Goal: Information Seeking & Learning: Learn about a topic

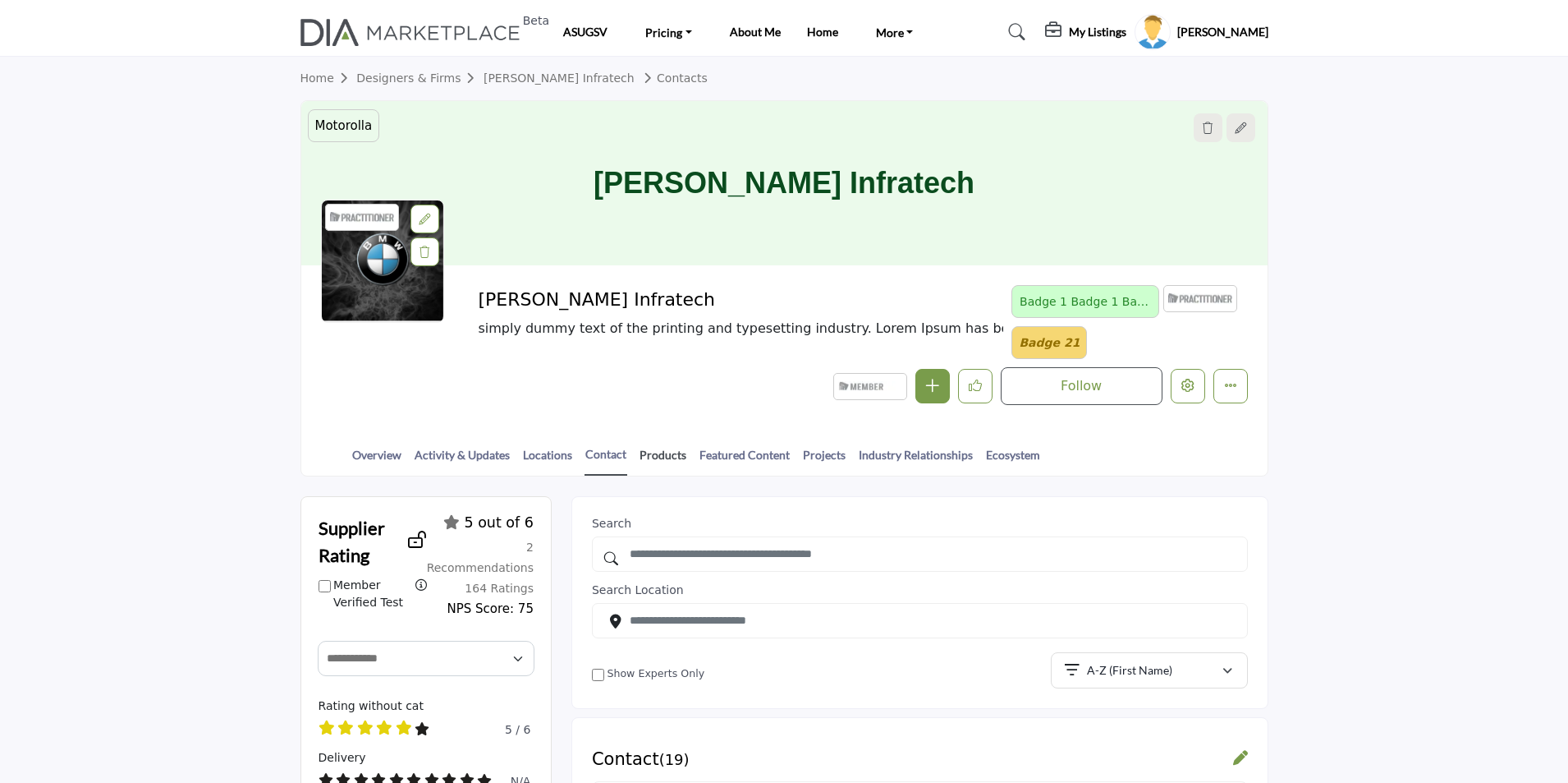
click at [662, 456] on link "Products" at bounding box center [662, 460] width 49 height 29
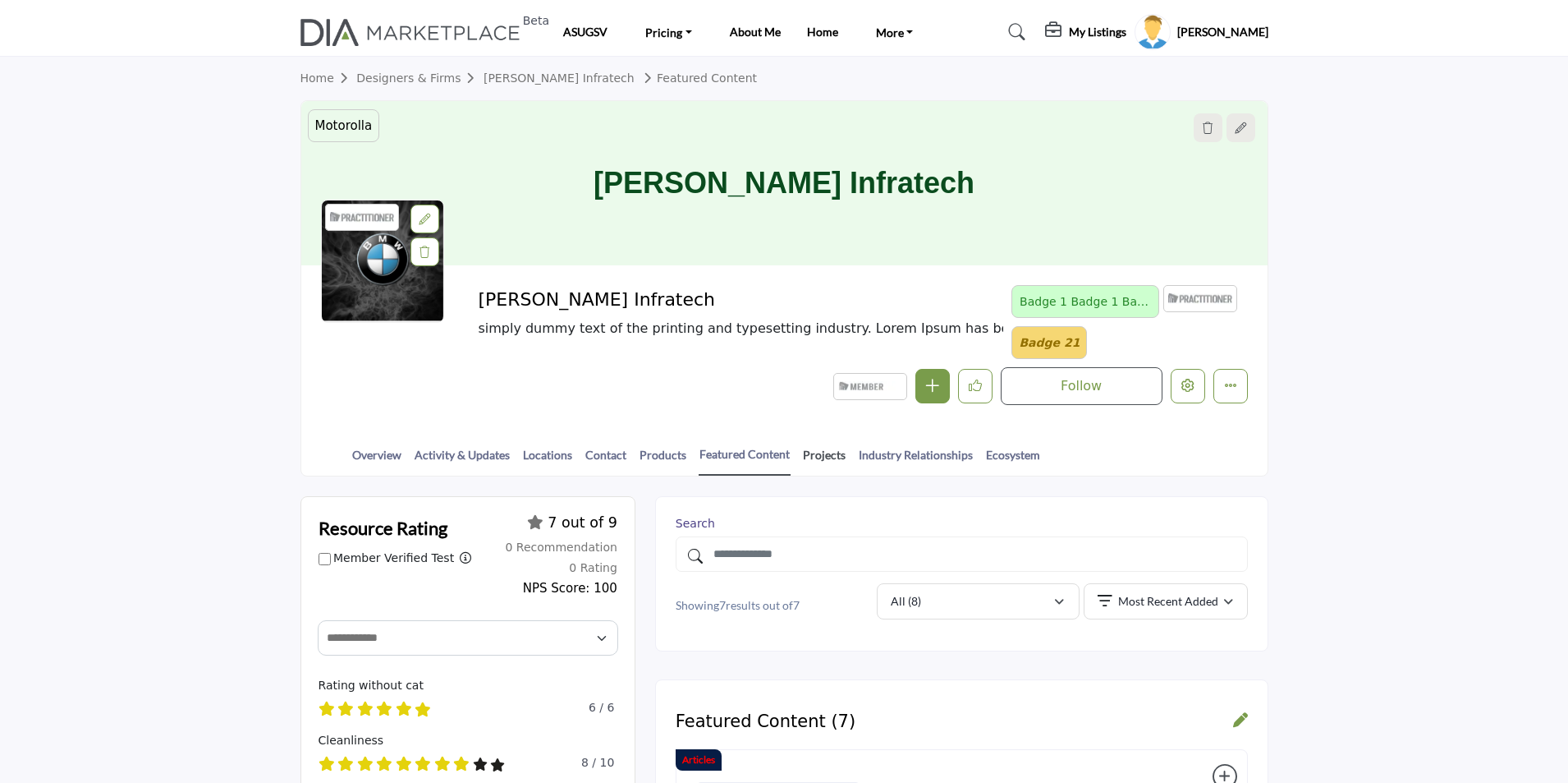
click at [820, 455] on link "Projects" at bounding box center [823, 460] width 45 height 29
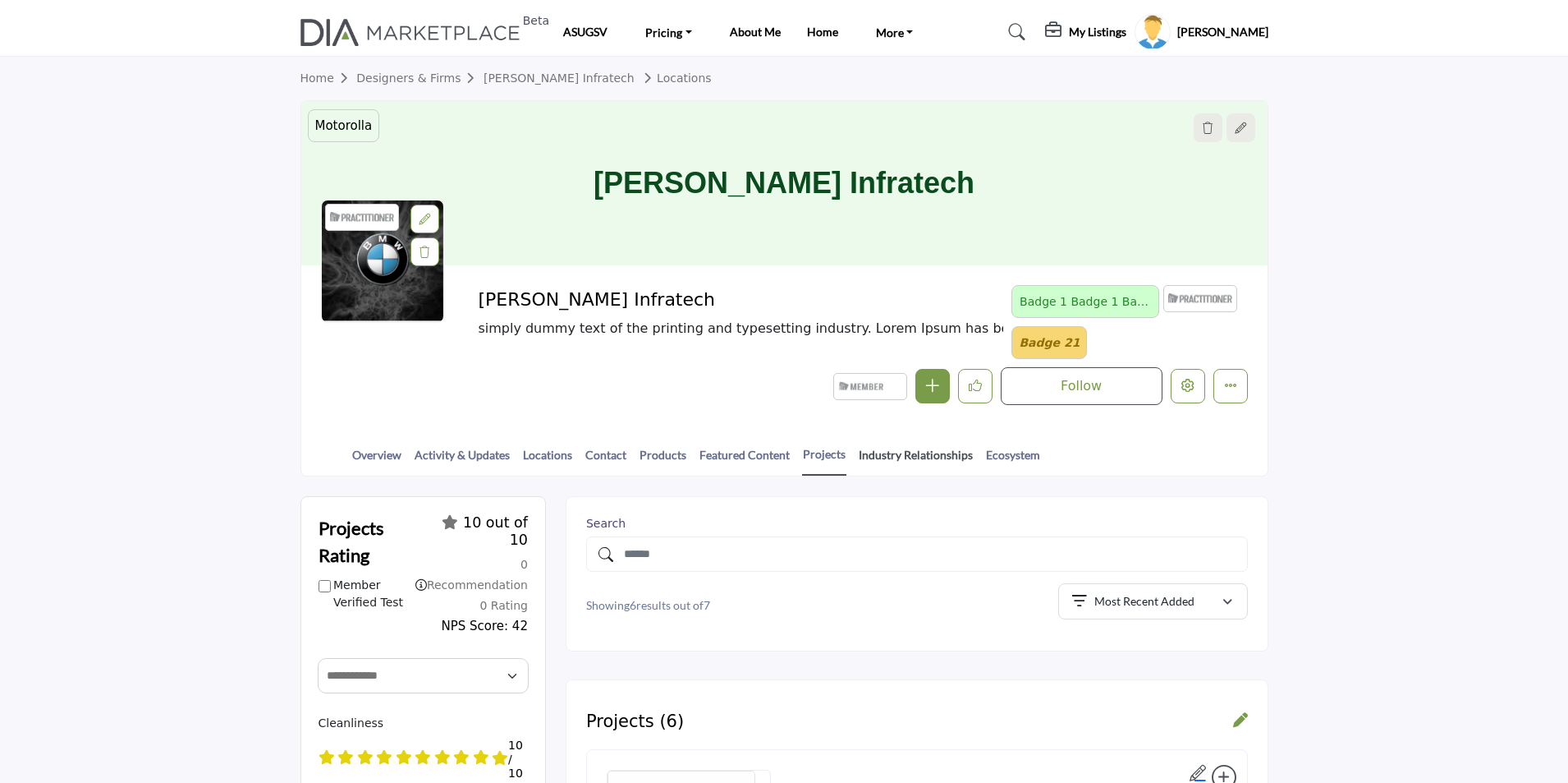
click at [895, 458] on link "Industry Relationships" at bounding box center [916, 460] width 115 height 29
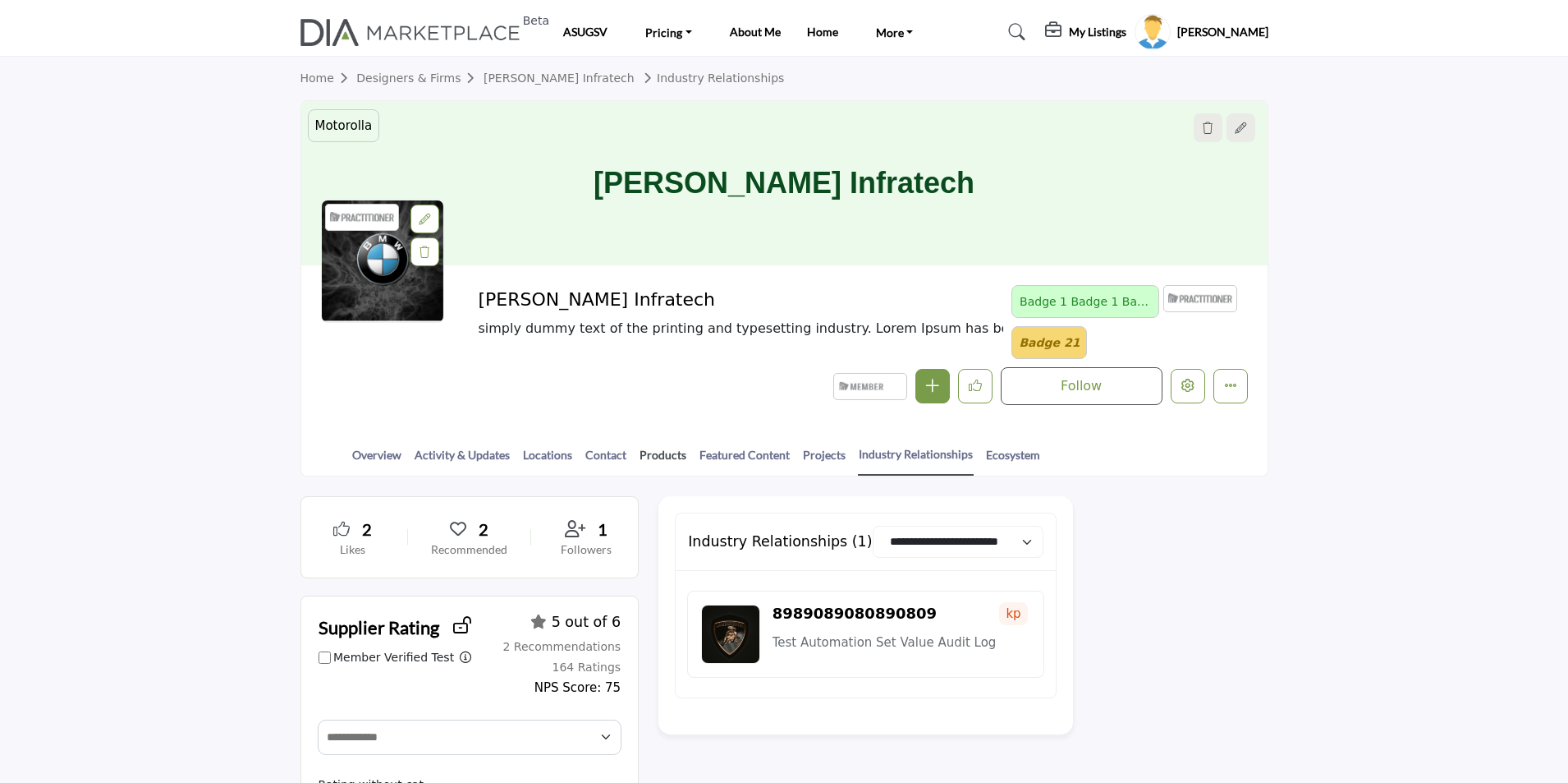
click at [662, 459] on link "Products" at bounding box center [662, 460] width 49 height 29
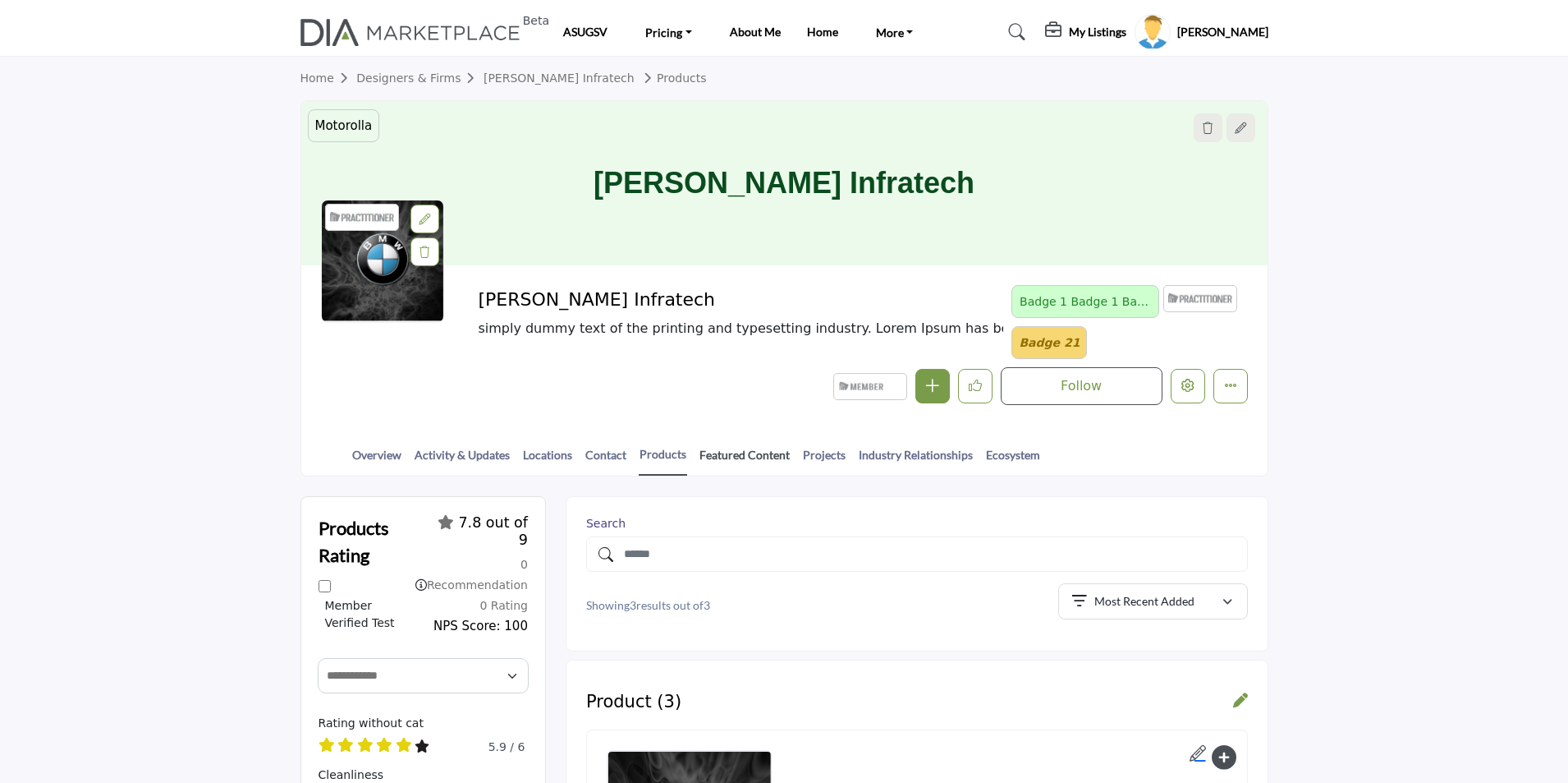
click at [743, 455] on link "Featured Content" at bounding box center [745, 460] width 92 height 29
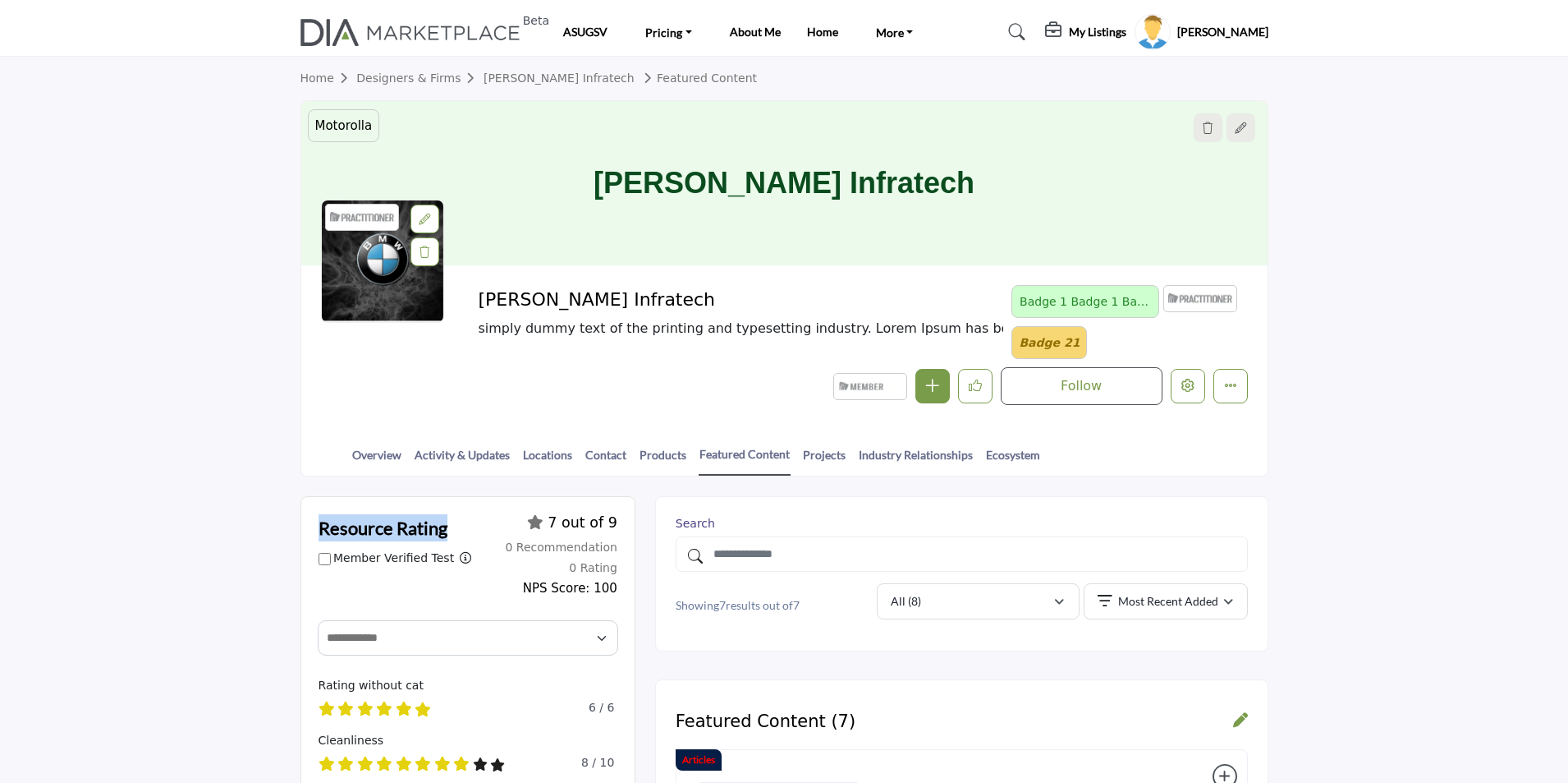
drag, startPoint x: 448, startPoint y: 529, endPoint x: 318, endPoint y: 526, distance: 130.0
click at [319, 526] on div "Resource Rating Member Verified Test Filter ratings by members only (removes th…" at bounding box center [395, 542] width 153 height 57
copy h2 "Resource Rating"
click at [391, 78] on link "Designers & Firms" at bounding box center [420, 78] width 127 height 13
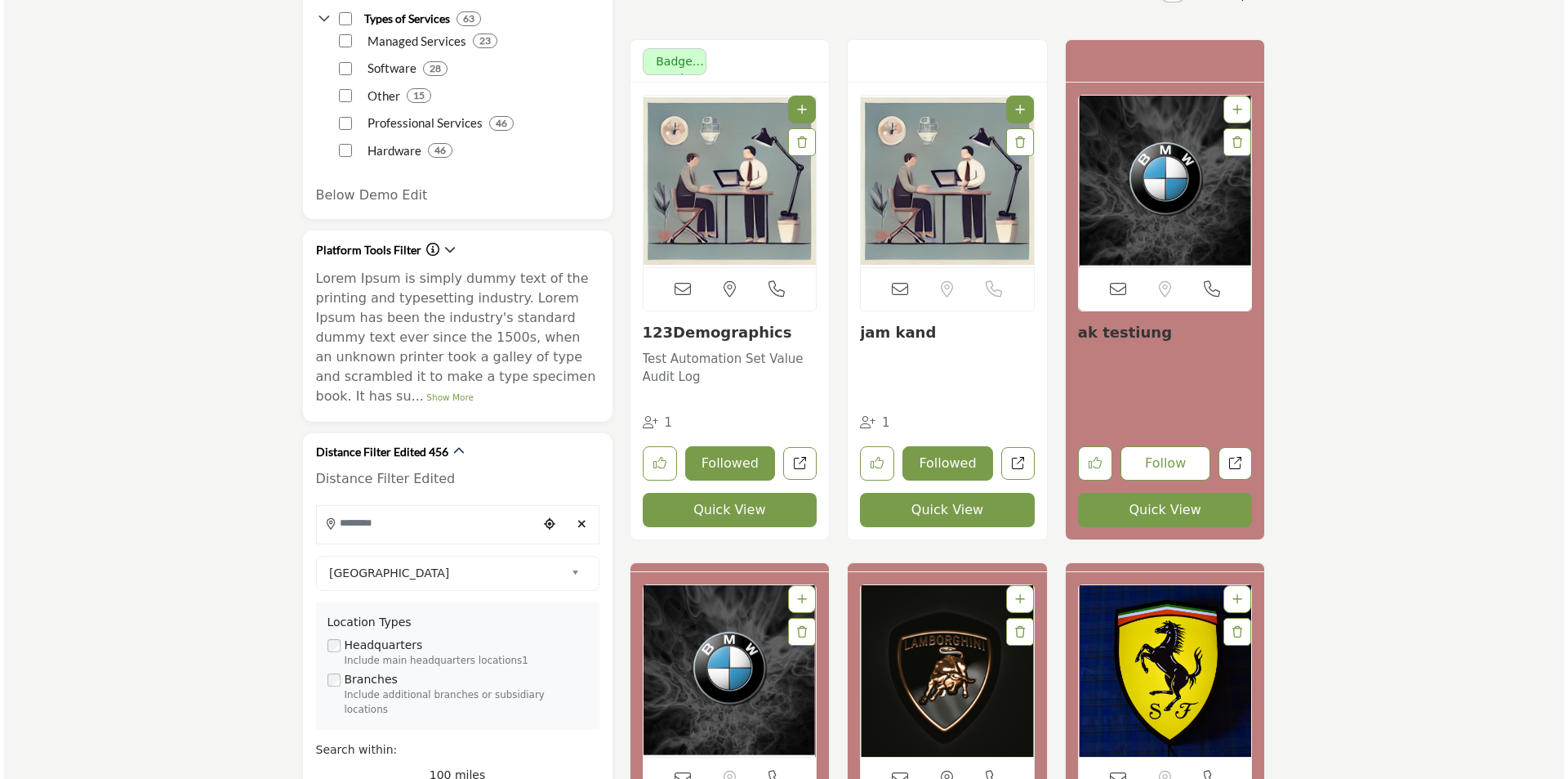
scroll to position [572, 0]
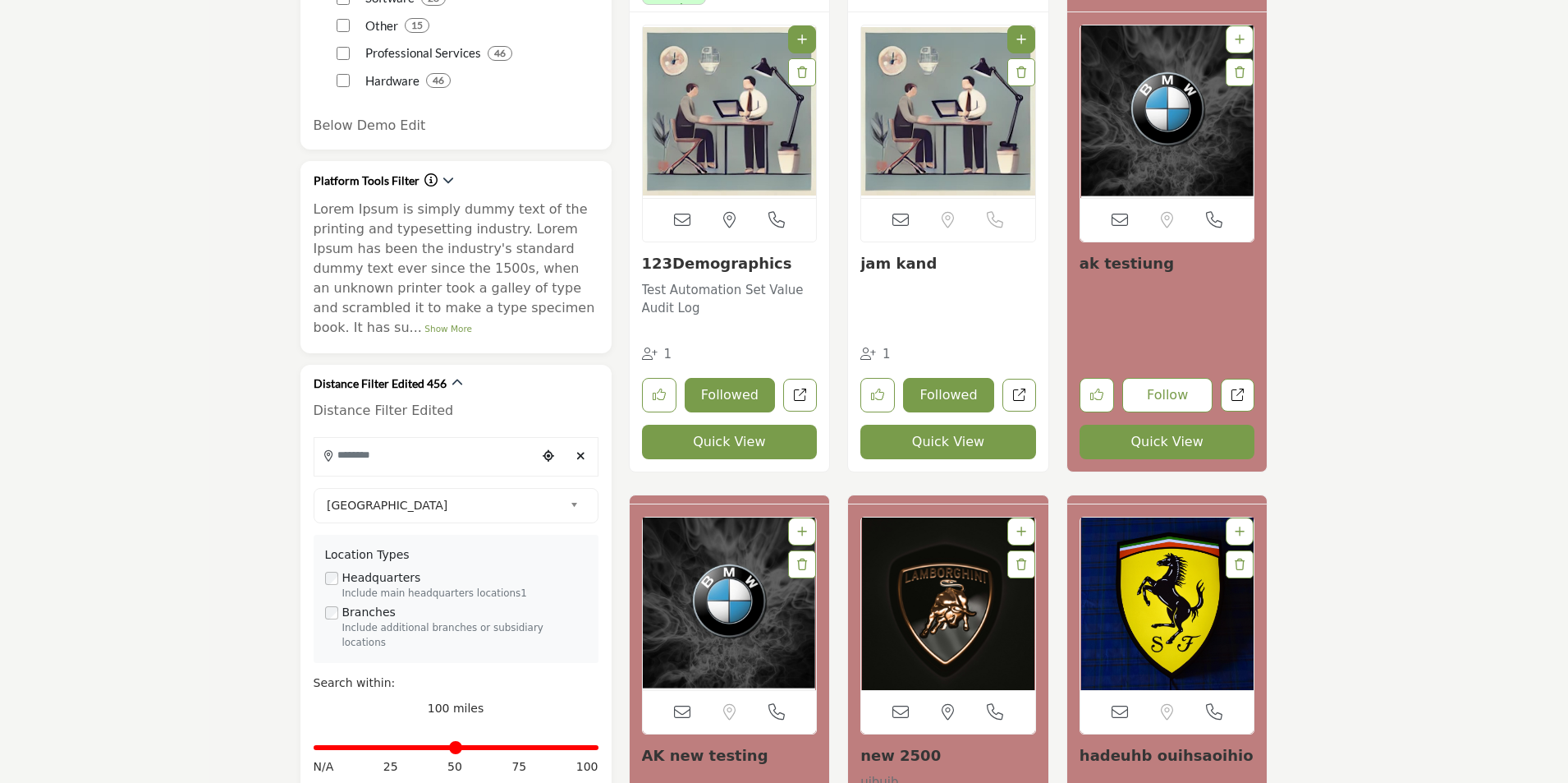
click at [938, 442] on button "Quick View" at bounding box center [948, 441] width 175 height 35
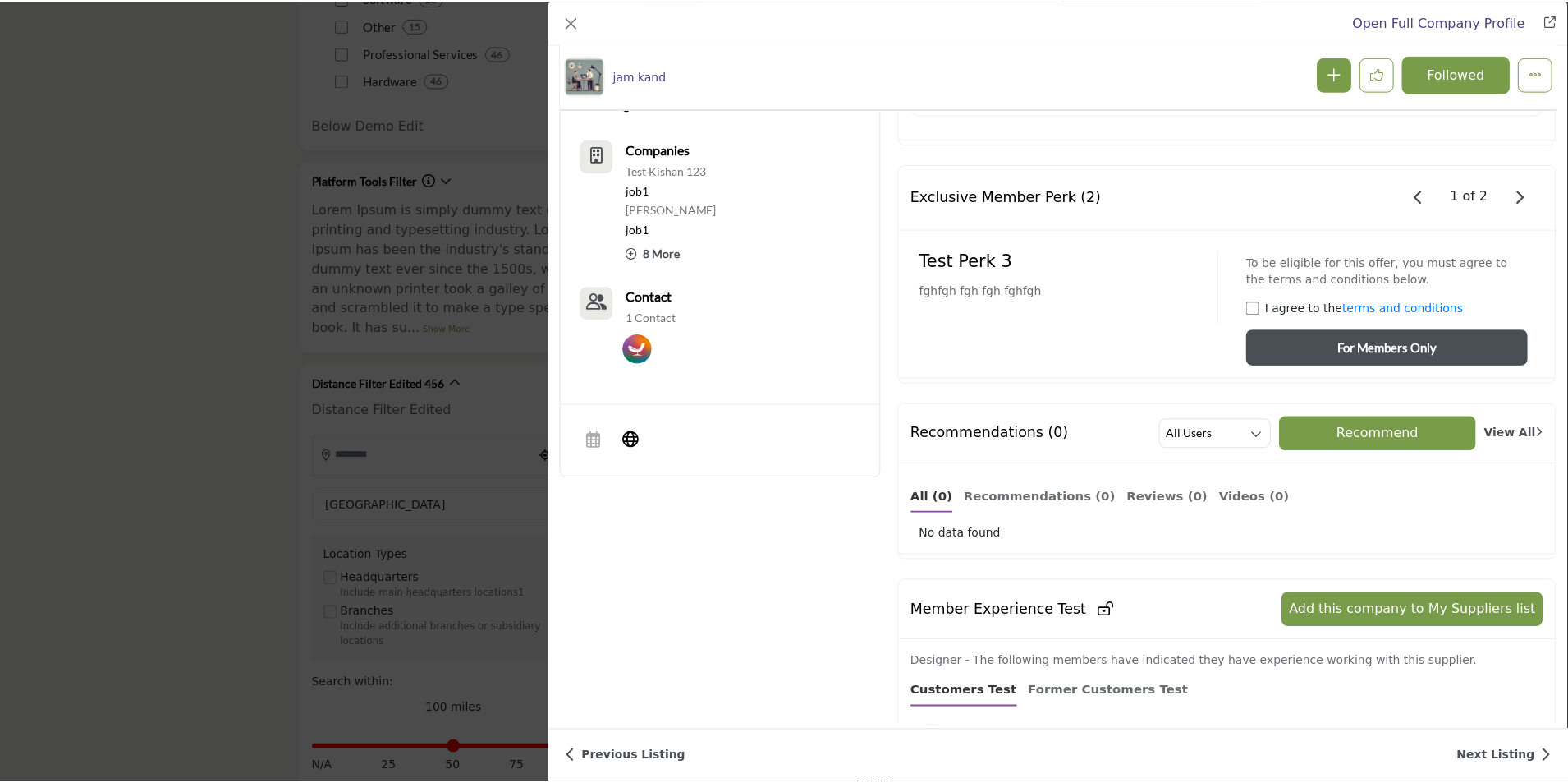
scroll to position [1135, 0]
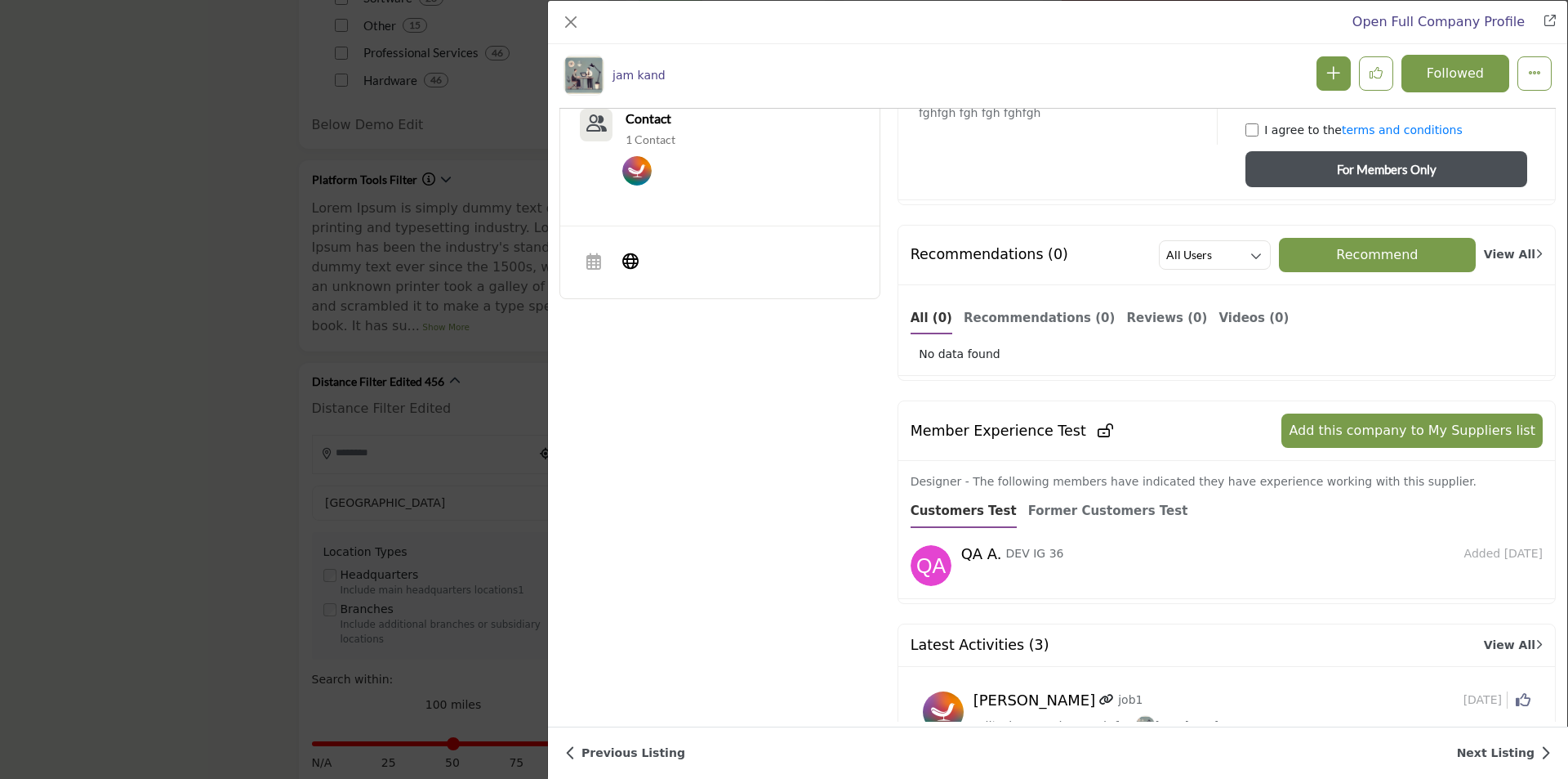
click at [192, 286] on div "Open Full Company Profile jam kand Follow Followed Recommended" at bounding box center [784, 390] width 1568 height 779
